Goal: Check status: Check status

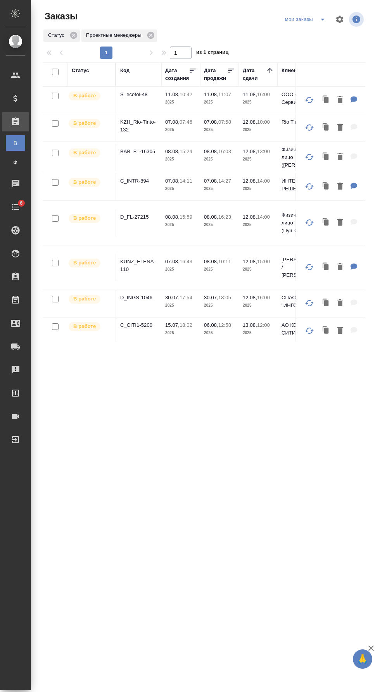
click at [144, 94] on p "S_ecotol-48" at bounding box center [138, 95] width 37 height 8
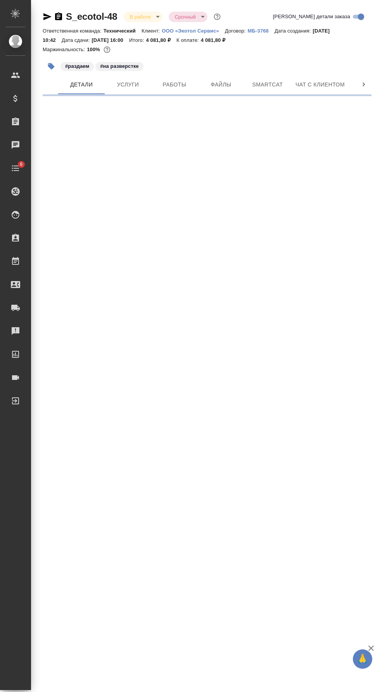
select select "RU"
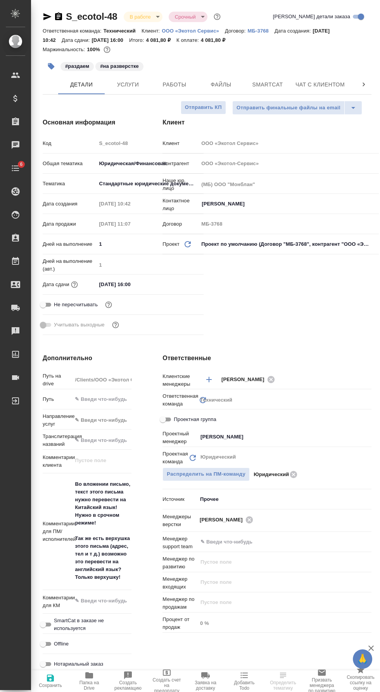
type textarea "x"
click at [52, 66] on icon "button" at bounding box center [51, 66] width 7 height 7
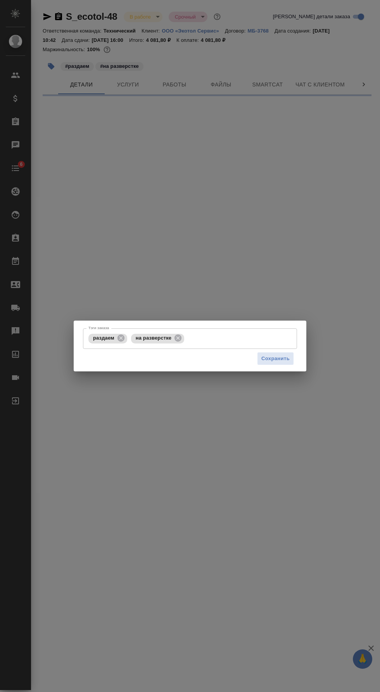
click at [180, 340] on icon at bounding box center [178, 338] width 9 height 9
select select "RU"
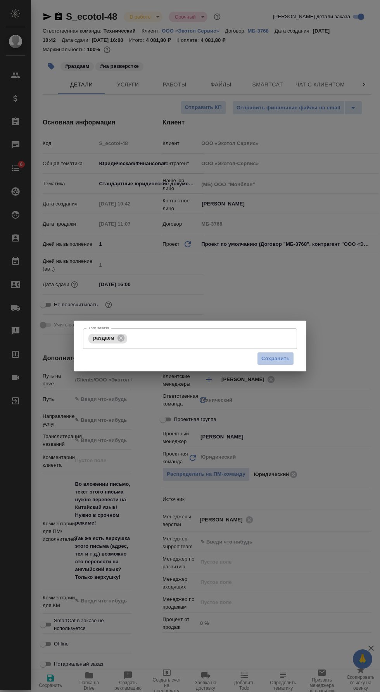
click at [285, 361] on span "Сохранить" at bounding box center [275, 358] width 28 height 9
type textarea "x"
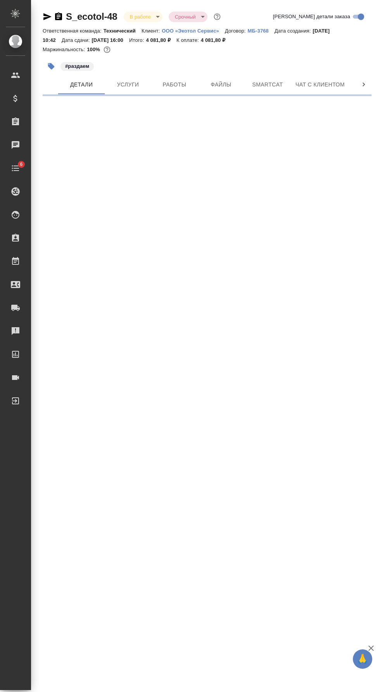
select select "RU"
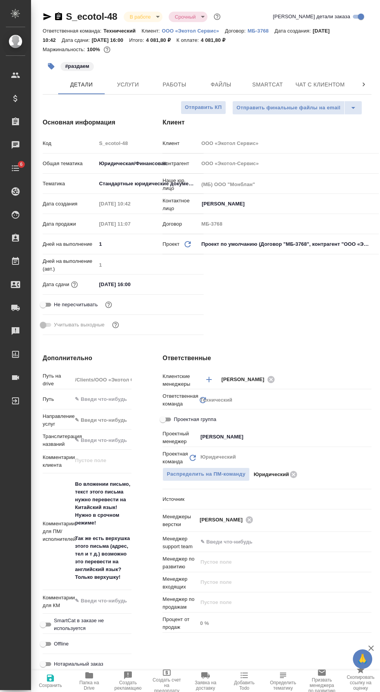
type textarea "x"
click at [175, 87] on span "Работы" at bounding box center [174, 85] width 37 height 10
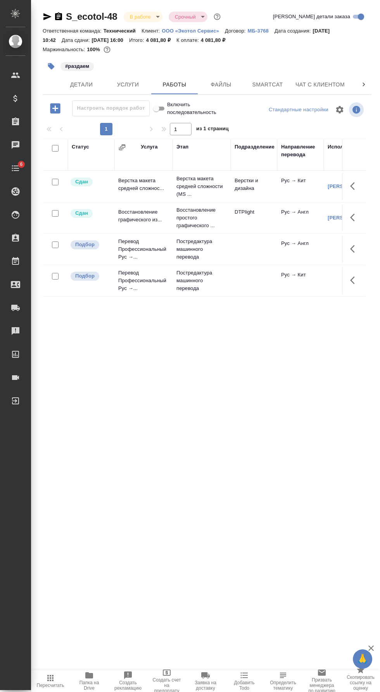
click at [273, 87] on span "Smartcat" at bounding box center [267, 85] width 37 height 10
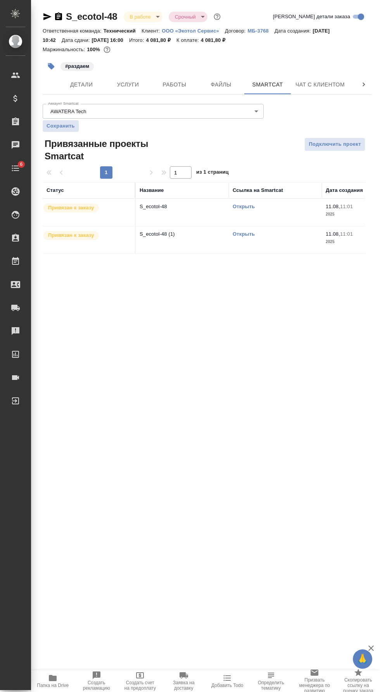
click at [252, 209] on link "Открыть" at bounding box center [244, 207] width 22 height 6
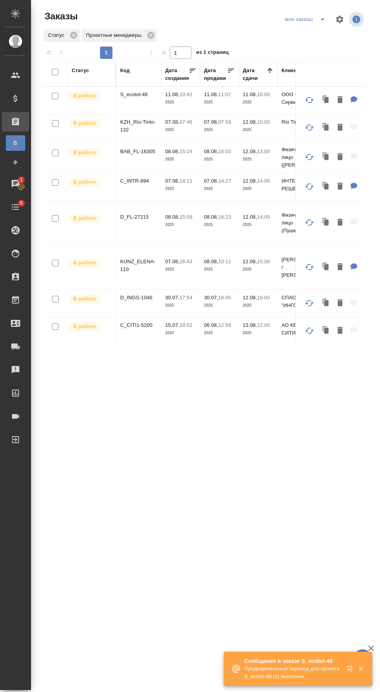
click at [323, 19] on icon "split button" at bounding box center [323, 20] width 4 height 2
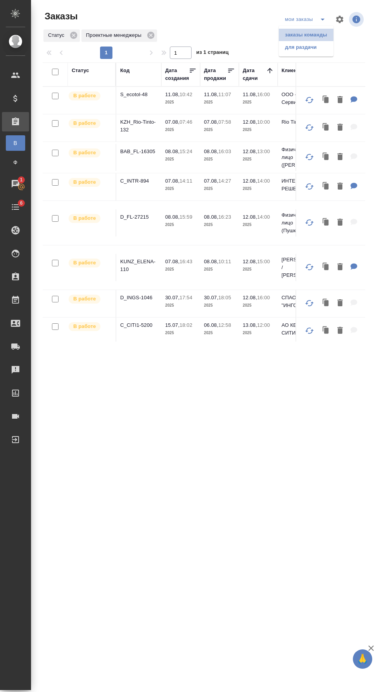
click at [319, 35] on li "заказы команды" at bounding box center [306, 35] width 55 height 12
click at [318, 19] on icon "split button" at bounding box center [322, 19] width 9 height 9
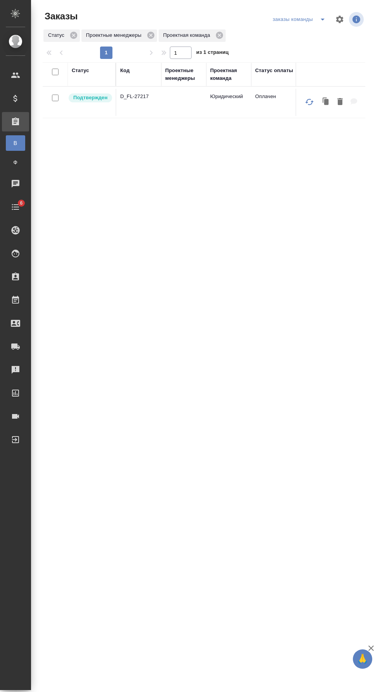
click at [145, 98] on p "D_FL-27217" at bounding box center [138, 97] width 37 height 8
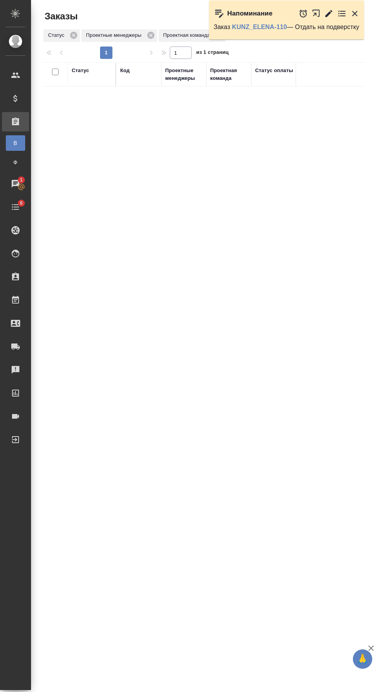
click at [329, 13] on icon "button" at bounding box center [328, 13] width 7 height 7
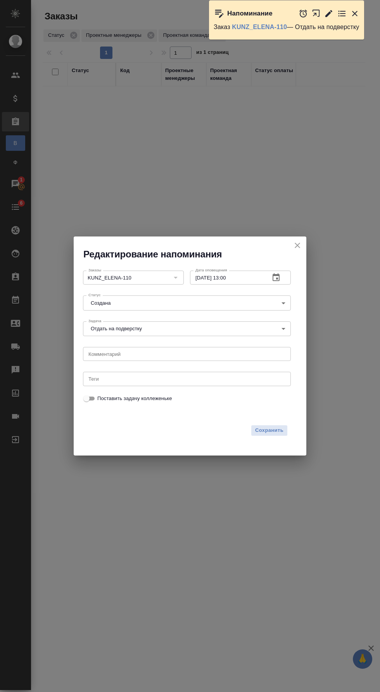
click at [235, 278] on input "11.08.2025 13:00" at bounding box center [227, 278] width 74 height 14
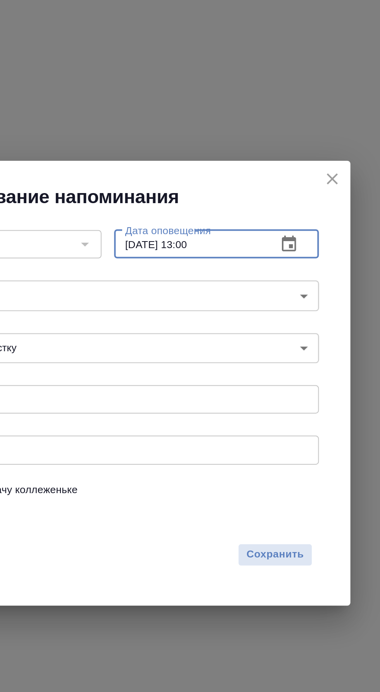
click at [243, 296] on body "🙏 .cls-1 fill:#fff; AWATERA Валеев Динар Клиенты Спецификации Заказы В Все зака…" at bounding box center [190, 346] width 380 height 692
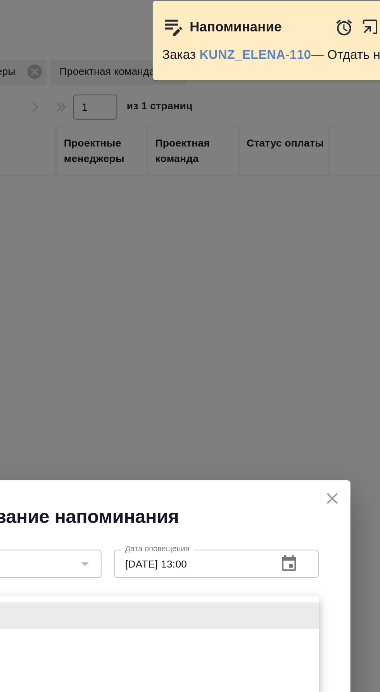
click at [226, 282] on div at bounding box center [190, 346] width 380 height 692
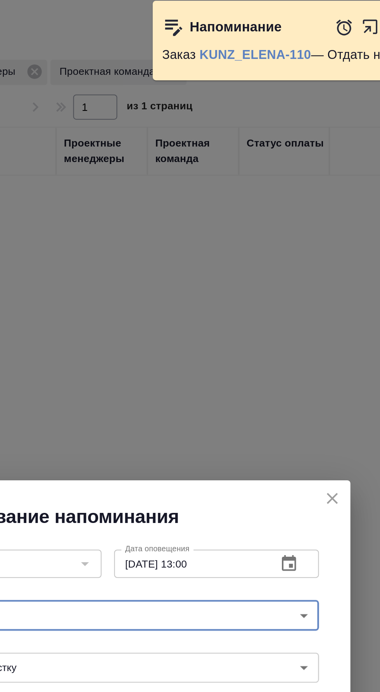
click at [229, 280] on input "11.08.2025 13:00" at bounding box center [227, 278] width 74 height 14
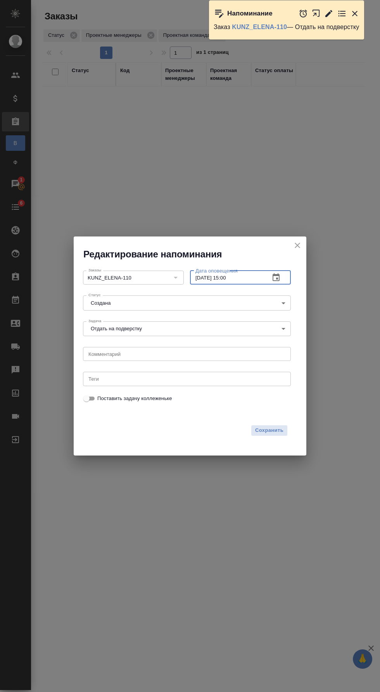
type input "11.08.2025 15:00"
click at [277, 431] on span "Сохранить" at bounding box center [269, 430] width 28 height 9
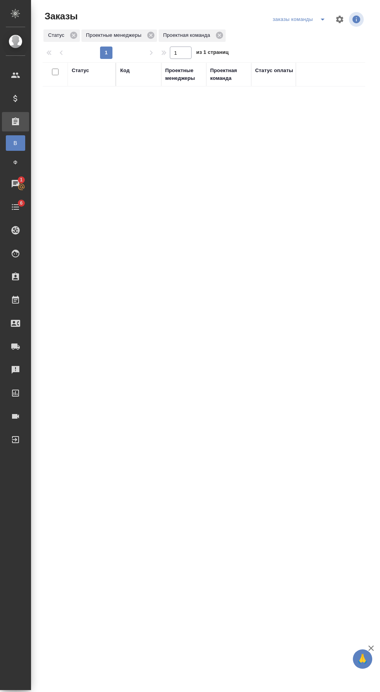
click at [16, 186] on div "Чаты" at bounding box center [5, 184] width 19 height 12
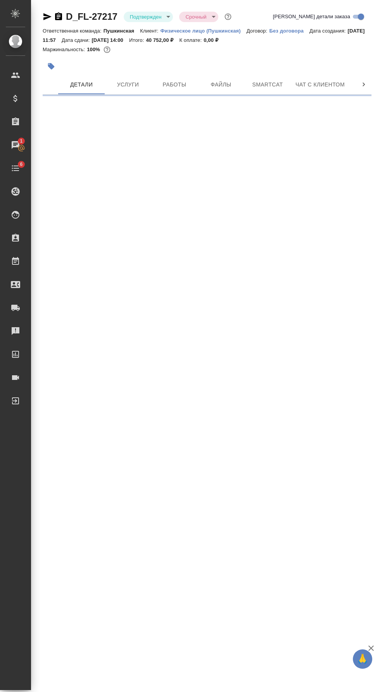
select select "RU"
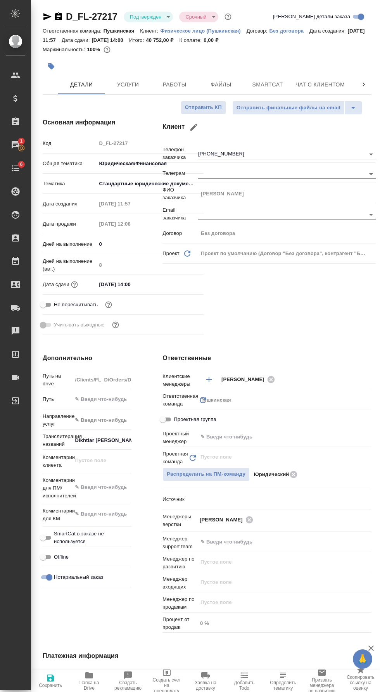
type textarea "x"
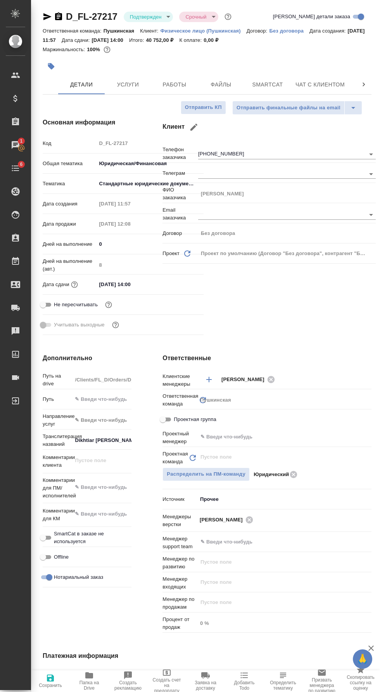
type textarea "x"
click at [371, 676] on span "Скопировать ссылку на оценку заказа" at bounding box center [360, 686] width 29 height 22
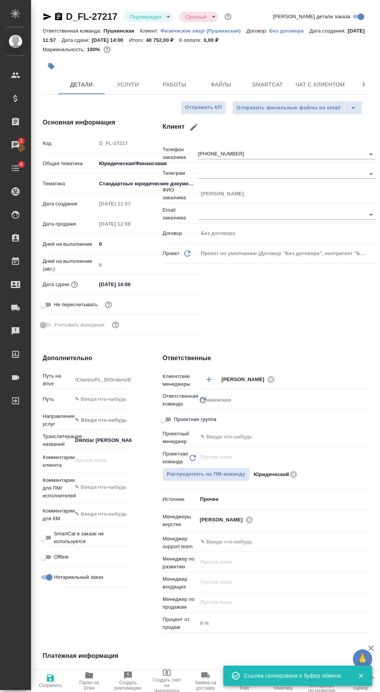
click at [291, 435] on input "text" at bounding box center [271, 436] width 143 height 9
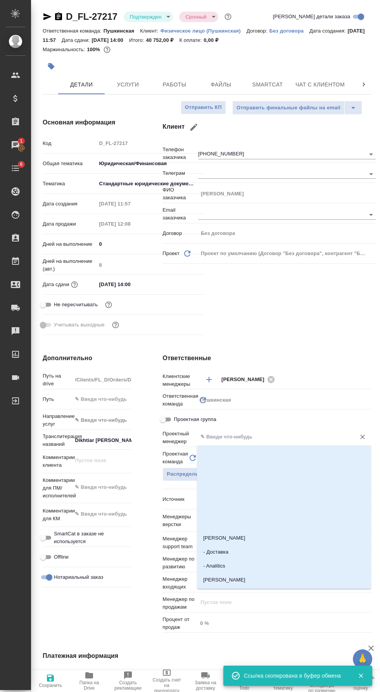
type textarea "x"
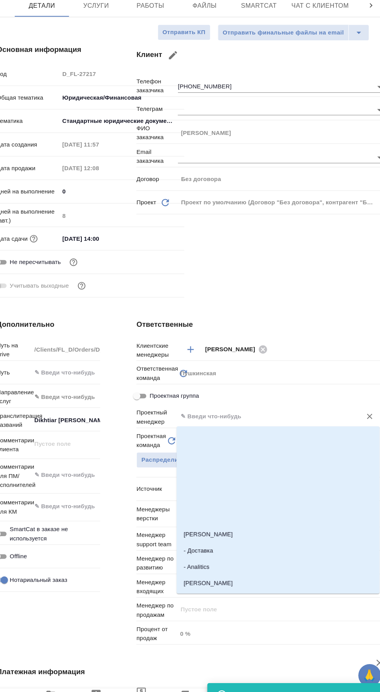
type textarea "x"
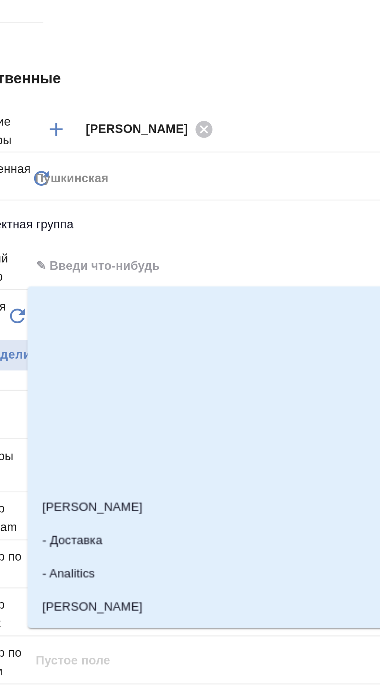
scroll to position [37, 0]
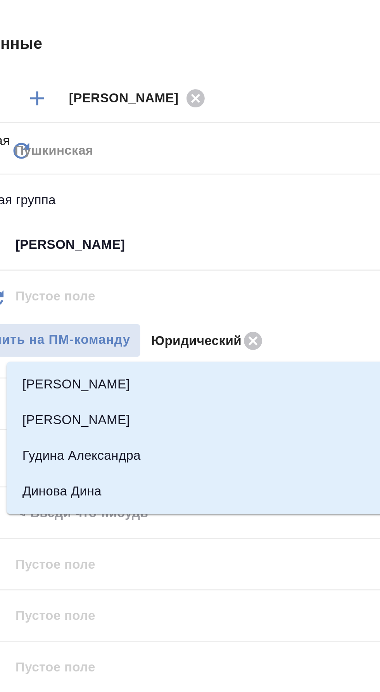
type input "динар"
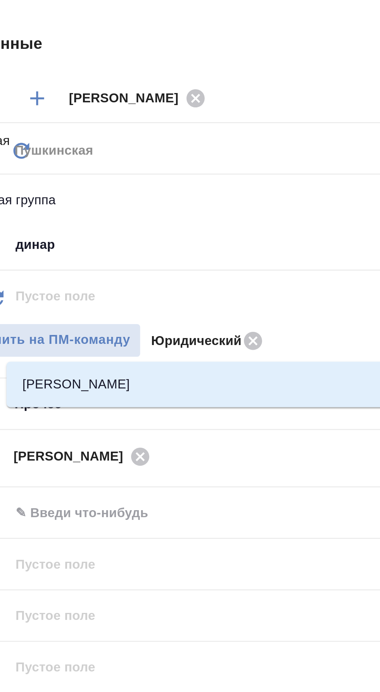
click at [290, 485] on li "[PERSON_NAME]" at bounding box center [284, 492] width 174 height 14
type textarea "x"
type input "[PERSON_NAME]"
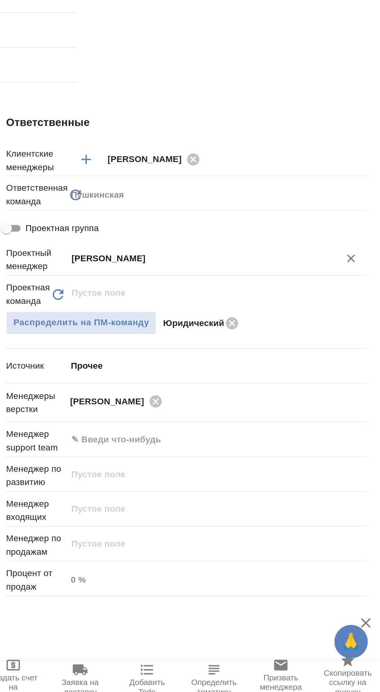
scroll to position [0, 0]
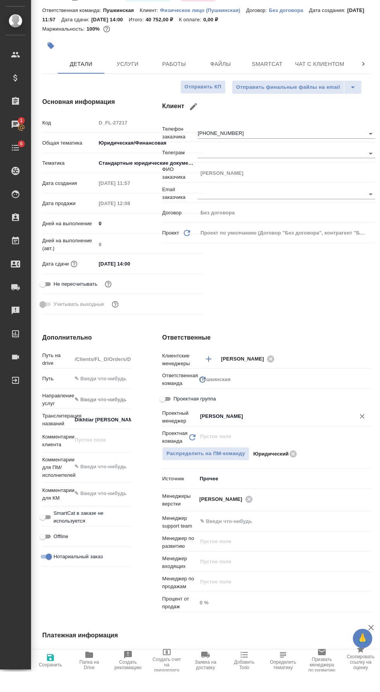
type textarea "x"
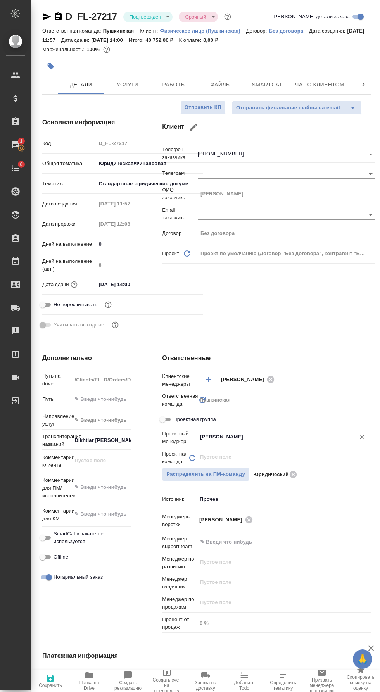
type textarea "x"
type input "[PERSON_NAME]"
click at [54, 685] on span "Сохранить" at bounding box center [50, 685] width 23 height 5
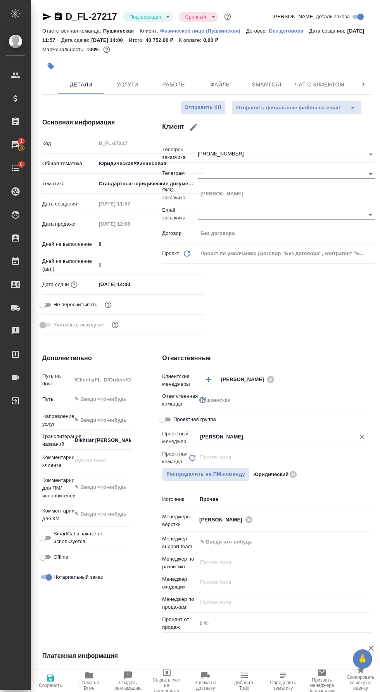
type textarea "x"
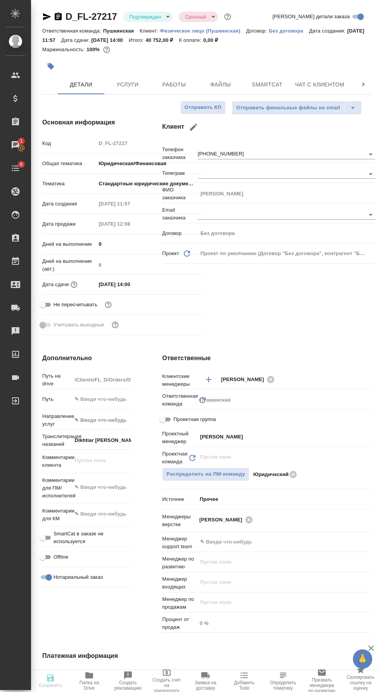
type textarea "x"
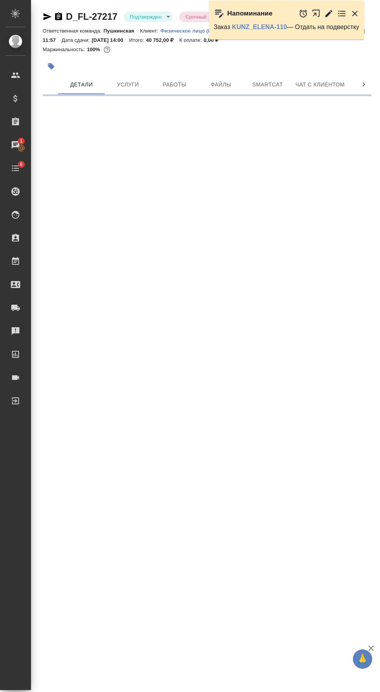
scroll to position [0, 0]
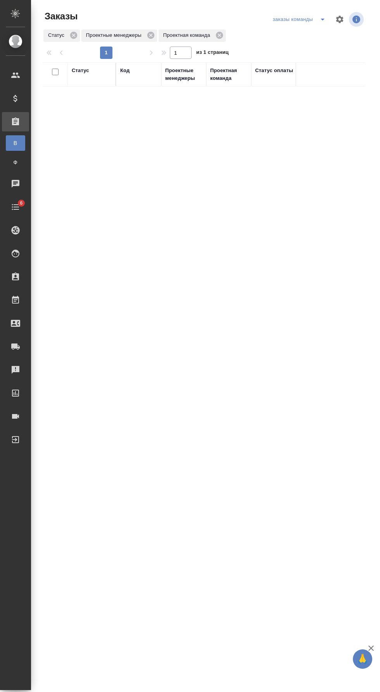
click at [235, 73] on div "Проектная команда" at bounding box center [228, 75] width 37 height 16
click at [325, 20] on icon "split button" at bounding box center [322, 19] width 9 height 9
click at [302, 32] on li "мои заказы" at bounding box center [299, 35] width 62 height 12
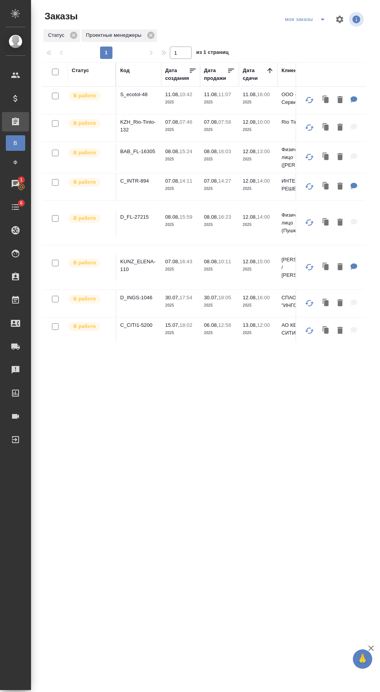
click at [145, 94] on p "S_ecotol-48" at bounding box center [138, 95] width 37 height 8
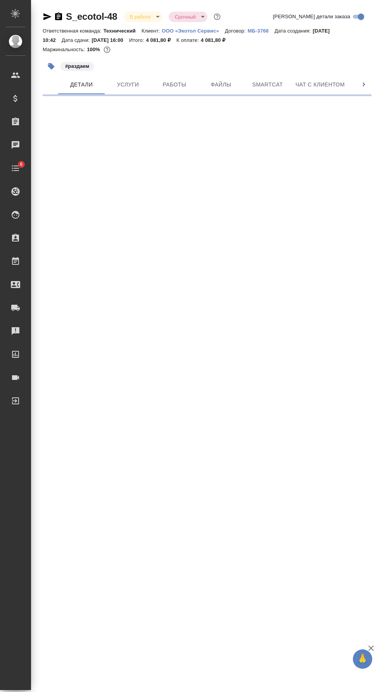
select select "RU"
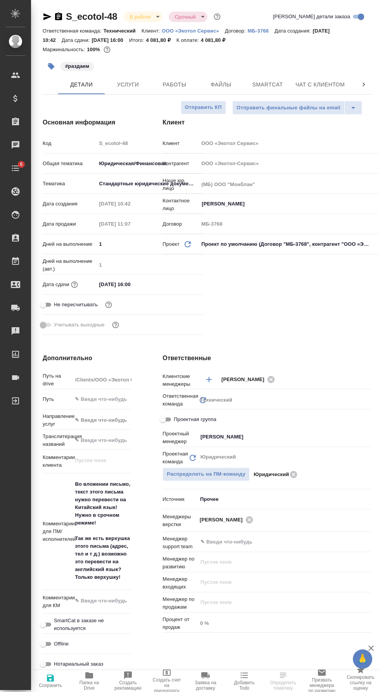
type textarea "x"
click at [176, 85] on span "Работы" at bounding box center [174, 85] width 37 height 10
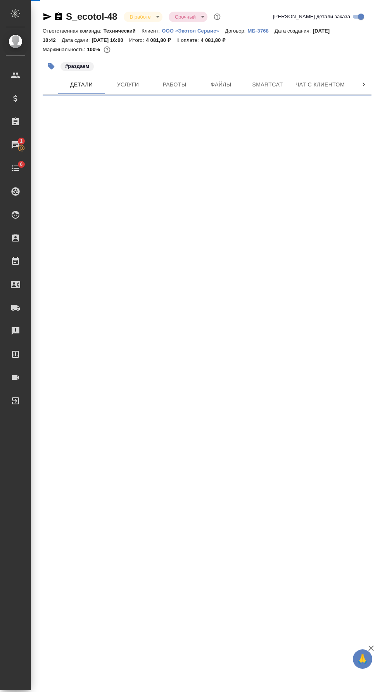
click at [282, 81] on span "Smartcat" at bounding box center [267, 85] width 37 height 10
select select "RU"
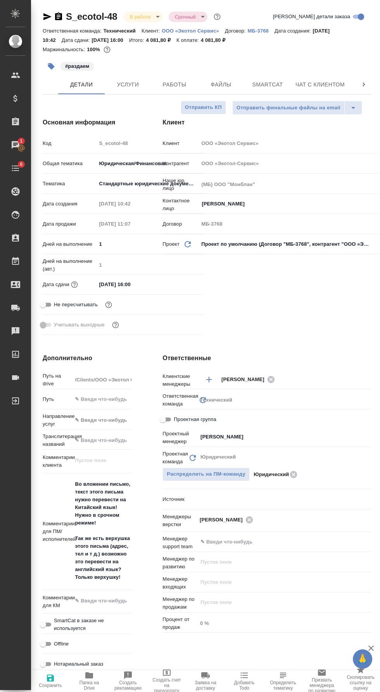
type textarea "x"
click at [283, 82] on span "Smartcat" at bounding box center [267, 85] width 37 height 10
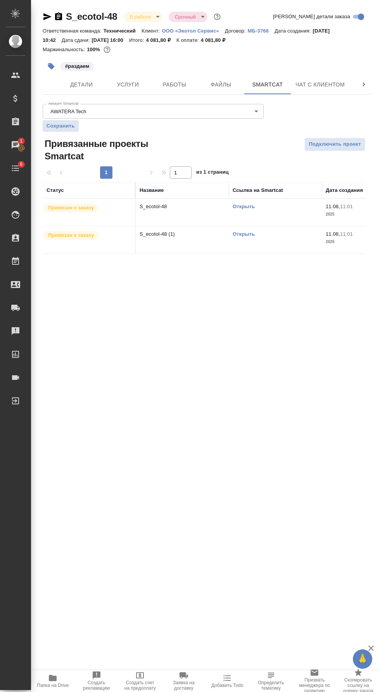
click at [252, 206] on link "Открыть" at bounding box center [244, 207] width 22 height 6
